Goal: Information Seeking & Learning: Check status

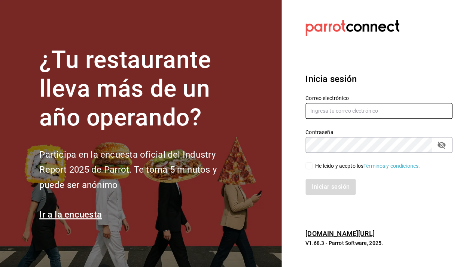
type input "nucafedbb@gmail.com"
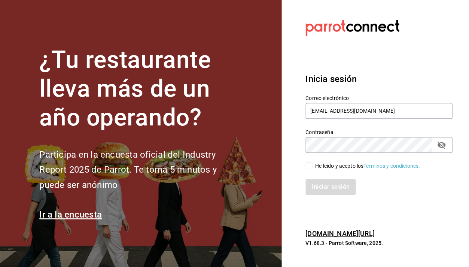
click at [308, 165] on input "He leído y acepto los Términos y condiciones." at bounding box center [308, 165] width 7 height 7
checkbox input "true"
click at [326, 187] on button "Iniciar sesión" at bounding box center [330, 187] width 51 height 16
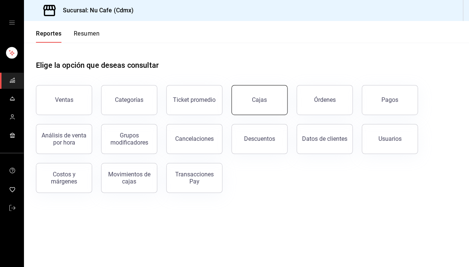
click at [273, 105] on button "Cajas" at bounding box center [259, 100] width 56 height 30
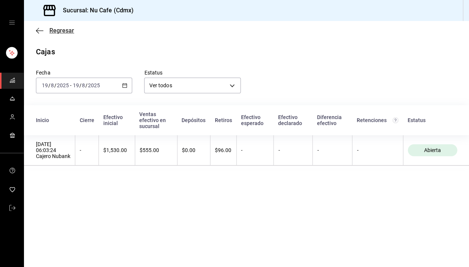
click at [39, 31] on icon "button" at bounding box center [39, 30] width 7 height 7
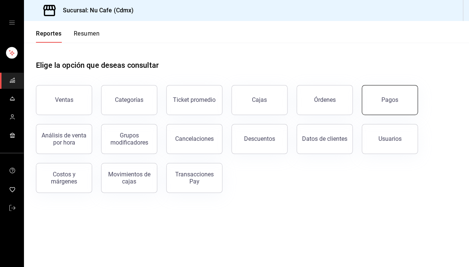
click at [399, 99] on button "Pagos" at bounding box center [389, 100] width 56 height 30
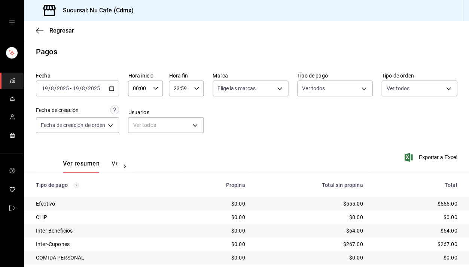
scroll to position [49, 0]
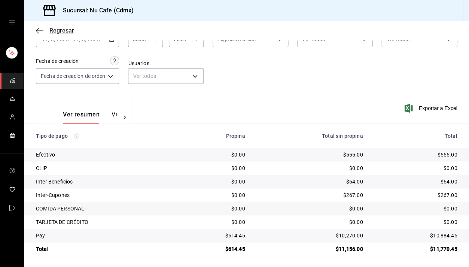
click at [39, 27] on icon "button" at bounding box center [39, 30] width 7 height 7
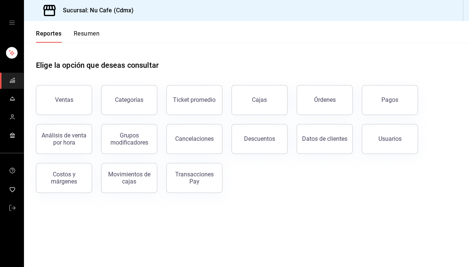
click at [67, 99] on div "Ventas" at bounding box center [64, 99] width 18 height 7
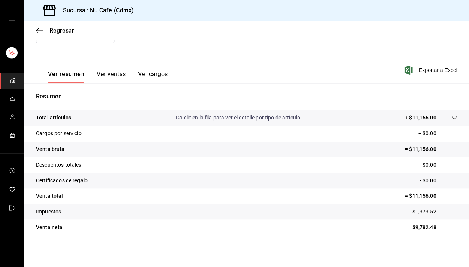
scroll to position [90, 0]
click at [42, 30] on icon "button" at bounding box center [39, 30] width 7 height 7
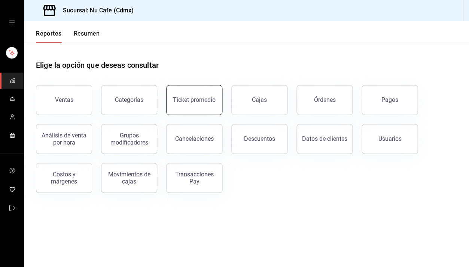
click at [192, 99] on div "Ticket promedio" at bounding box center [194, 99] width 43 height 7
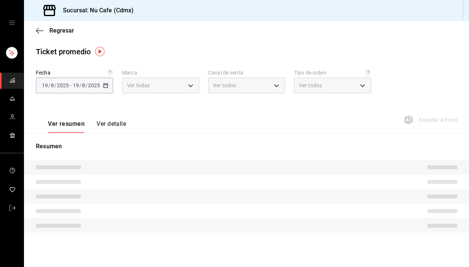
type input "0eed2892-7b63-413a-8f7e-1edbe76bc373"
type input "PARROT,UBER_EATS,RAPPI,DIDI_FOOD,ONLINE"
type input "d409e3e4-f848-45d4-bd72-c8192f304ae5,EXTERNAL"
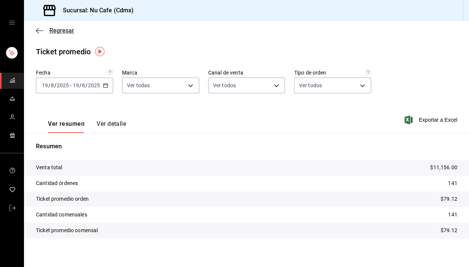
click at [41, 31] on icon "button" at bounding box center [39, 30] width 7 height 7
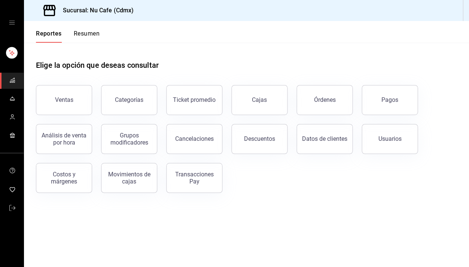
click at [80, 32] on button "Resumen" at bounding box center [87, 36] width 26 height 13
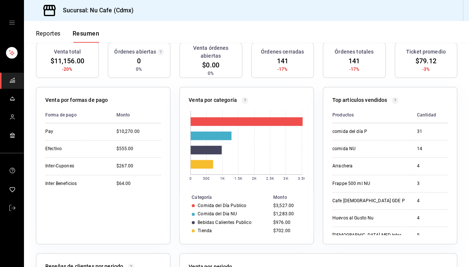
click at [44, 36] on button "Reportes" at bounding box center [48, 36] width 25 height 13
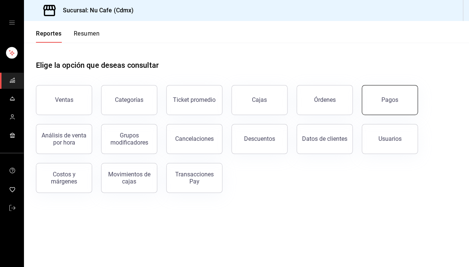
click at [376, 93] on button "Pagos" at bounding box center [389, 100] width 56 height 30
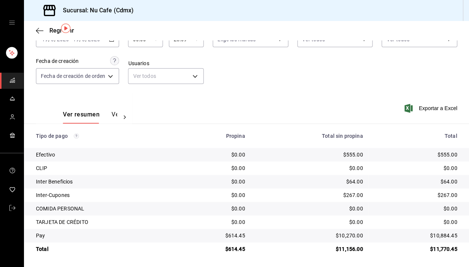
scroll to position [13, 0]
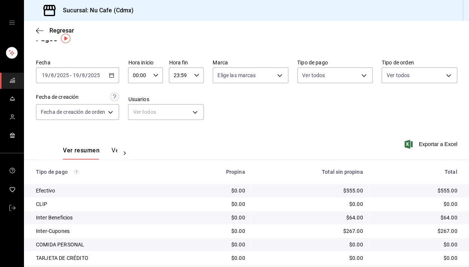
click at [110, 75] on \(Stroke\) "button" at bounding box center [111, 75] width 4 height 4
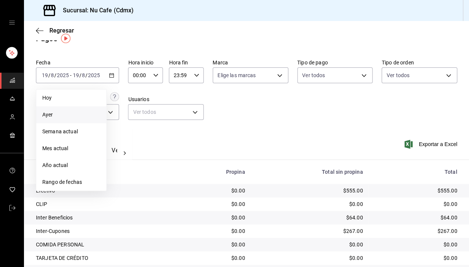
click at [76, 113] on span "Ayer" at bounding box center [71, 115] width 58 height 8
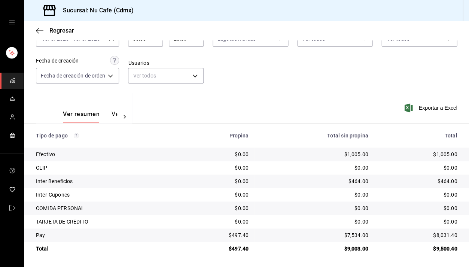
scroll to position [49, 0]
